Goal: Find specific page/section: Find specific page/section

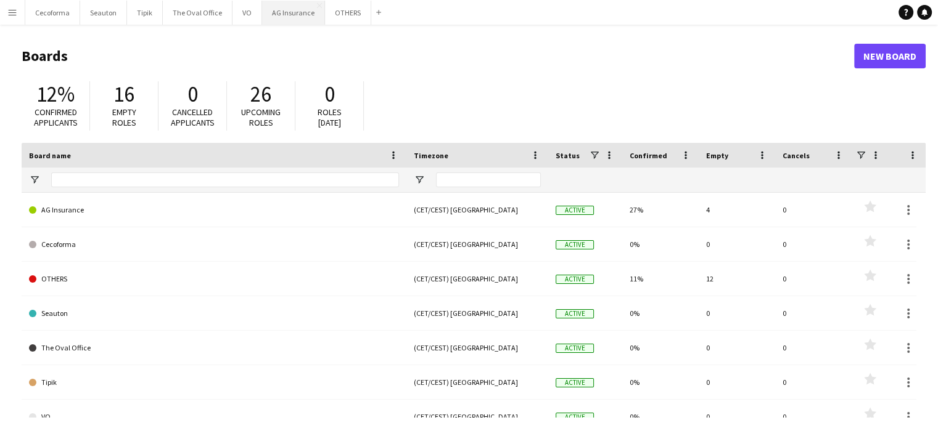
click at [277, 9] on button "AG Insurance Close" at bounding box center [293, 13] width 63 height 24
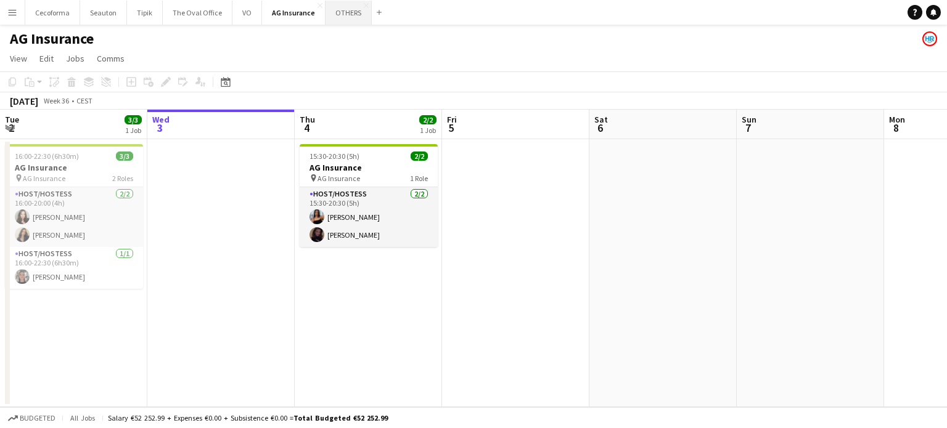
click at [338, 10] on button "OTHERS Close" at bounding box center [348, 13] width 46 height 24
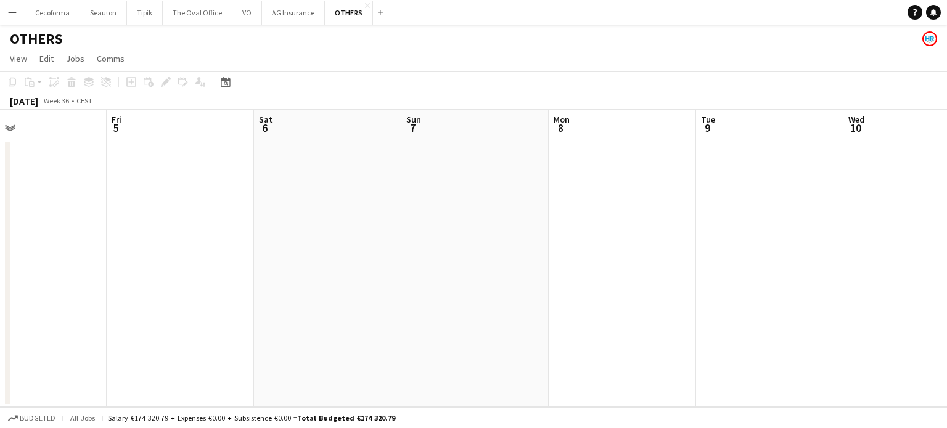
drag, startPoint x: 285, startPoint y: 306, endPoint x: 648, endPoint y: 282, distance: 363.9
click at [258, 292] on app-calendar-viewport "Tue 2 Wed 3 Thu 4 Fri 5 Sat 6 Sun 7 Mon 8 Tue 9 Wed 10 Thu 11 Fri 12 Sat 13" at bounding box center [473, 259] width 947 height 298
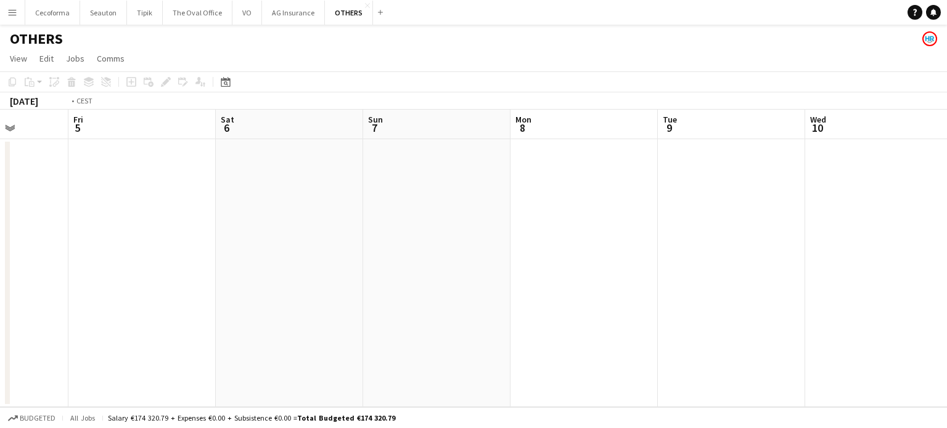
drag, startPoint x: 371, startPoint y: 292, endPoint x: 454, endPoint y: 271, distance: 85.7
click at [174, 270] on app-calendar-viewport "Tue 2 Wed 3 Thu 4 Fri 5 Sat 6 Sun 7 Mon 8 Tue 9 Wed 10 Thu 11 Fri 12 Sat 13" at bounding box center [473, 259] width 947 height 298
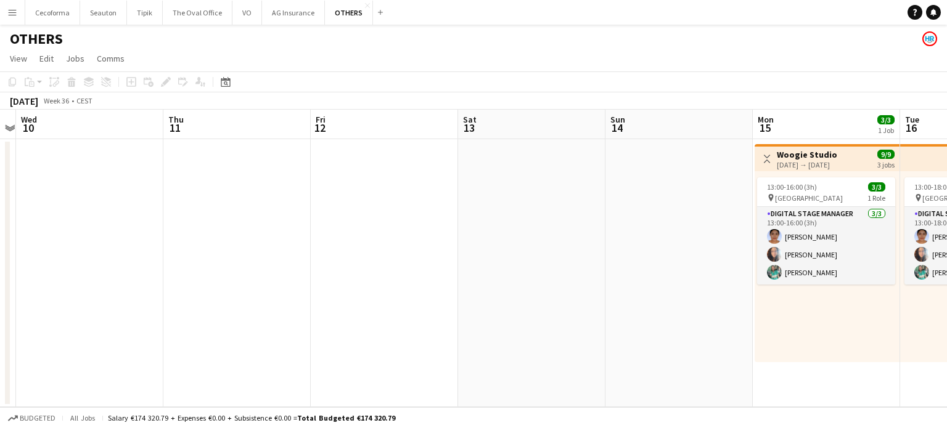
drag, startPoint x: 479, startPoint y: 314, endPoint x: 32, endPoint y: 261, distance: 450.0
click at [31, 263] on app-calendar-viewport "Sat 6 Sun 7 Mon 8 Tue 9 Wed 10 Thu 11 Fri 12 Sat 13 Sun 14 Mon 15 3/3 1 Job Tue…" at bounding box center [473, 259] width 947 height 298
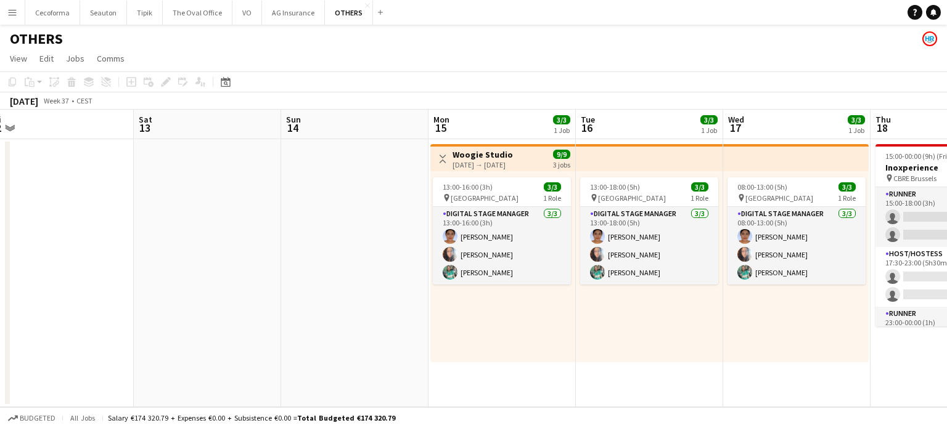
scroll to position [0, 530]
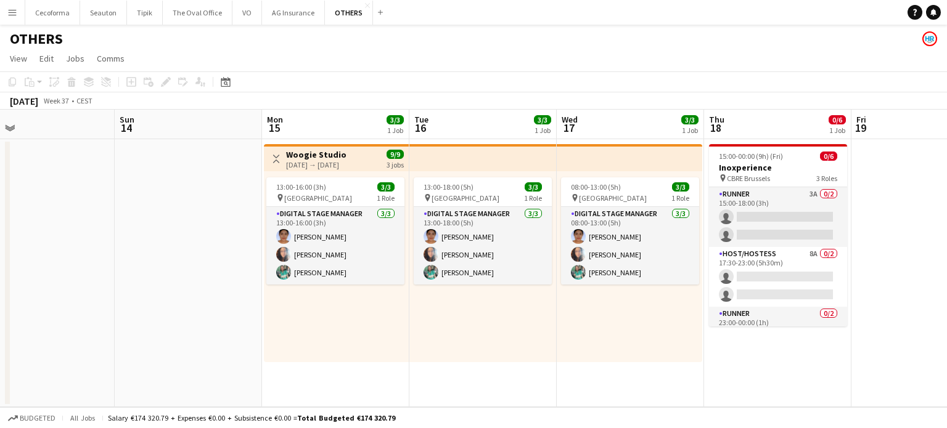
drag, startPoint x: 256, startPoint y: 284, endPoint x: 113, endPoint y: 268, distance: 143.8
click at [133, 269] on app-calendar-viewport "Wed 10 Thu 11 Fri 12 Sat 13 Sun 14 Mon 15 3/3 1 Job Tue 16 3/3 1 Job Wed 17 3/3…" at bounding box center [473, 259] width 947 height 298
